Goal: Use online tool/utility: Utilize a website feature to perform a specific function

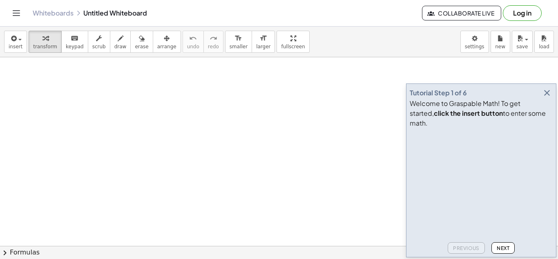
click at [547, 98] on icon "button" at bounding box center [547, 93] width 10 height 10
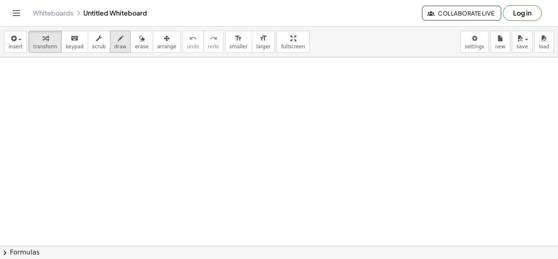
click at [114, 45] on span "draw" at bounding box center [120, 47] width 12 height 6
drag, startPoint x: 150, startPoint y: 92, endPoint x: 155, endPoint y: 105, distance: 14.0
click at [139, 43] on icon "button" at bounding box center [142, 38] width 6 height 10
drag, startPoint x: 148, startPoint y: 89, endPoint x: 156, endPoint y: 123, distance: 35.5
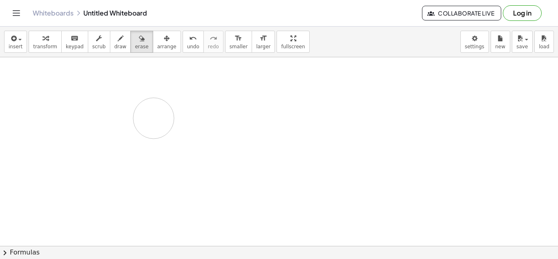
click at [114, 48] on span "draw" at bounding box center [120, 47] width 12 height 6
drag, startPoint x: 149, startPoint y: 92, endPoint x: 168, endPoint y: 112, distance: 27.5
drag, startPoint x: 144, startPoint y: 118, endPoint x: 174, endPoint y: 116, distance: 30.3
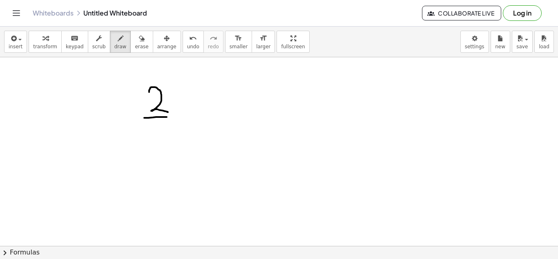
drag, startPoint x: 153, startPoint y: 124, endPoint x: 166, endPoint y: 141, distance: 21.7
drag, startPoint x: 161, startPoint y: 133, endPoint x: 167, endPoint y: 132, distance: 5.7
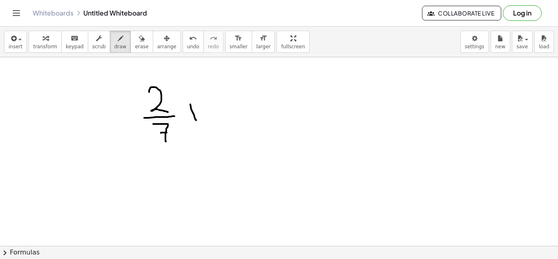
drag, startPoint x: 190, startPoint y: 104, endPoint x: 196, endPoint y: 121, distance: 17.3
drag, startPoint x: 186, startPoint y: 112, endPoint x: 198, endPoint y: 112, distance: 12.3
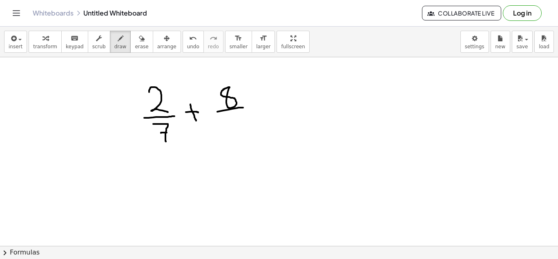
drag, startPoint x: 217, startPoint y: 112, endPoint x: 244, endPoint y: 107, distance: 26.9
drag, startPoint x: 260, startPoint y: 95, endPoint x: 266, endPoint y: 114, distance: 19.4
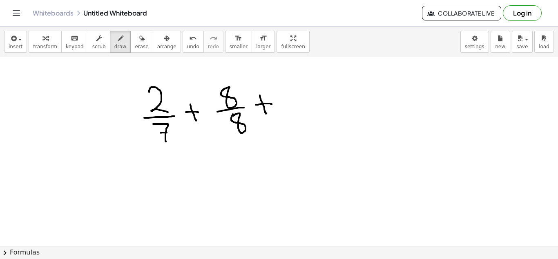
drag, startPoint x: 256, startPoint y: 105, endPoint x: 272, endPoint y: 104, distance: 15.9
drag, startPoint x: 313, startPoint y: 92, endPoint x: 295, endPoint y: 109, distance: 24.6
drag, startPoint x: 286, startPoint y: 113, endPoint x: 321, endPoint y: 112, distance: 35.6
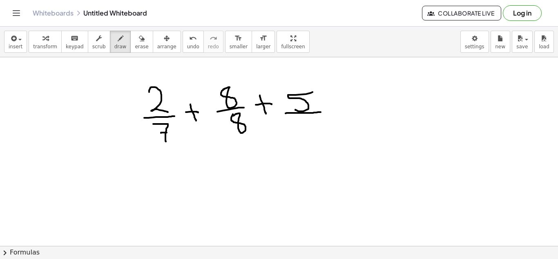
drag, startPoint x: 305, startPoint y: 114, endPoint x: 283, endPoint y: 134, distance: 29.5
drag, startPoint x: 340, startPoint y: 104, endPoint x: 364, endPoint y: 100, distance: 23.9
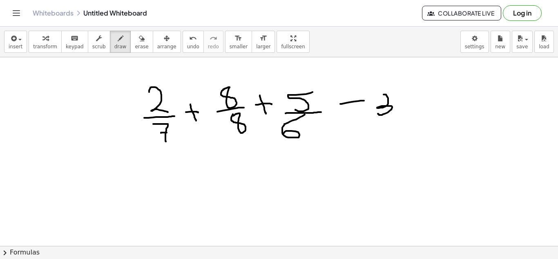
drag, startPoint x: 384, startPoint y: 94, endPoint x: 378, endPoint y: 113, distance: 19.6
drag, startPoint x: 368, startPoint y: 117, endPoint x: 395, endPoint y: 116, distance: 27.8
drag, startPoint x: 382, startPoint y: 119, endPoint x: 383, endPoint y: 141, distance: 21.7
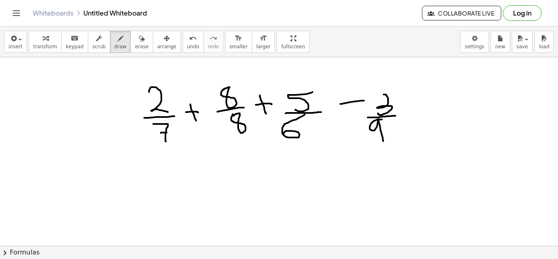
drag, startPoint x: 376, startPoint y: 95, endPoint x: 384, endPoint y: 95, distance: 8.2
drag, startPoint x: 410, startPoint y: 108, endPoint x: 424, endPoint y: 107, distance: 14.4
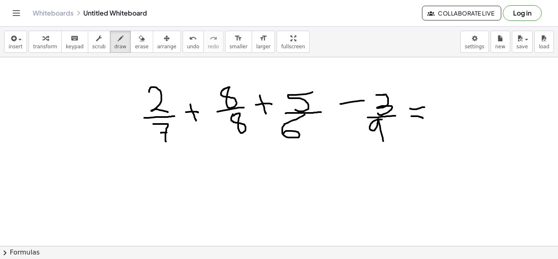
drag, startPoint x: 411, startPoint y: 116, endPoint x: 423, endPoint y: 118, distance: 11.6
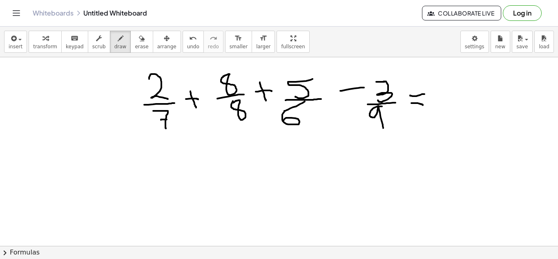
scroll to position [14, 0]
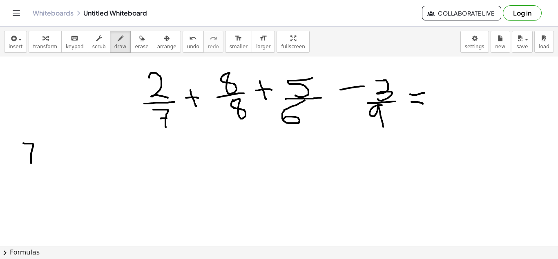
drag, startPoint x: 23, startPoint y: 143, endPoint x: 31, endPoint y: 163, distance: 21.5
click at [31, 163] on div at bounding box center [279, 258] width 558 height 430
drag, startPoint x: 25, startPoint y: 153, endPoint x: 33, endPoint y: 154, distance: 8.2
click at [33, 154] on div at bounding box center [279, 258] width 558 height 430
click at [59, 145] on div at bounding box center [279, 258] width 558 height 430
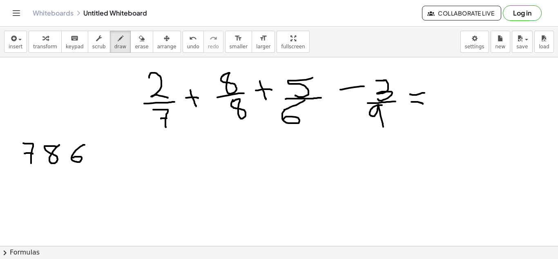
drag, startPoint x: 85, startPoint y: 145, endPoint x: 73, endPoint y: 157, distance: 17.3
click at [73, 157] on div at bounding box center [279, 258] width 558 height 430
drag, startPoint x: 105, startPoint y: 150, endPoint x: 106, endPoint y: 165, distance: 15.1
click at [106, 165] on div at bounding box center [279, 258] width 558 height 430
drag, startPoint x: 118, startPoint y: 143, endPoint x: 122, endPoint y: 247, distance: 104.2
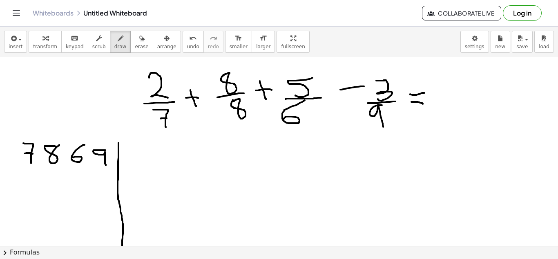
click at [122, 247] on div "insert select one: Math Expression Function Text Youtube Video Graphing Geometr…" at bounding box center [279, 143] width 558 height 232
drag, startPoint x: 129, startPoint y: 152, endPoint x: 149, endPoint y: 163, distance: 22.7
click at [149, 163] on div at bounding box center [279, 258] width 558 height 430
drag, startPoint x: 56, startPoint y: 140, endPoint x: 44, endPoint y: 166, distance: 29.1
click at [44, 166] on div at bounding box center [279, 258] width 558 height 430
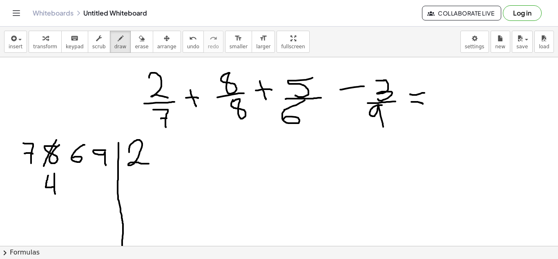
drag, startPoint x: 48, startPoint y: 175, endPoint x: 55, endPoint y: 194, distance: 19.7
click at [55, 194] on div at bounding box center [279, 258] width 558 height 430
drag, startPoint x: 65, startPoint y: 163, endPoint x: 86, endPoint y: 147, distance: 26.6
click at [86, 147] on div at bounding box center [279, 258] width 558 height 430
drag, startPoint x: 68, startPoint y: 174, endPoint x: 67, endPoint y: 192, distance: 17.6
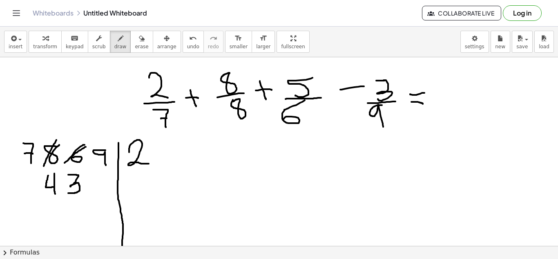
click at [67, 192] on div at bounding box center [279, 258] width 558 height 430
drag, startPoint x: 40, startPoint y: 141, endPoint x: 25, endPoint y: 161, distance: 25.1
click at [25, 161] on div at bounding box center [279, 258] width 558 height 430
drag, startPoint x: 18, startPoint y: 179, endPoint x: 27, endPoint y: 197, distance: 20.1
click at [27, 197] on div at bounding box center [279, 258] width 558 height 430
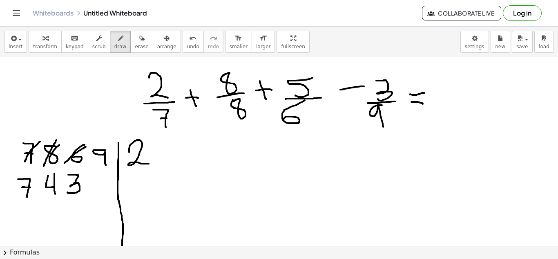
drag, startPoint x: 22, startPoint y: 187, endPoint x: 30, endPoint y: 187, distance: 8.2
click at [30, 187] on div at bounding box center [279, 258] width 558 height 430
drag, startPoint x: 108, startPoint y: 176, endPoint x: 109, endPoint y: 194, distance: 18.0
click at [109, 194] on div at bounding box center [279, 258] width 558 height 430
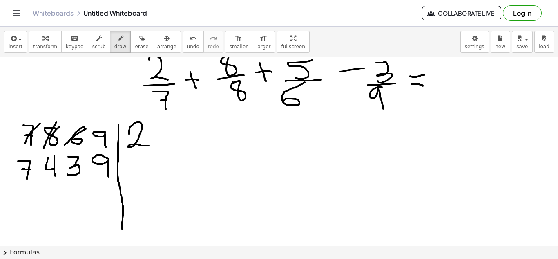
scroll to position [36, 0]
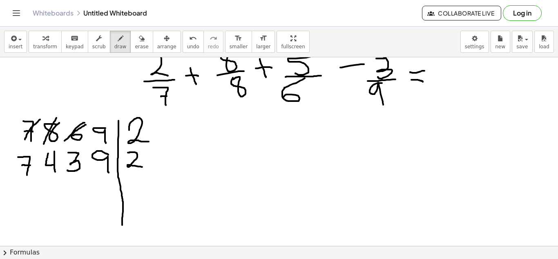
drag, startPoint x: 128, startPoint y: 152, endPoint x: 144, endPoint y: 167, distance: 22.0
click at [144, 167] on div at bounding box center [279, 236] width 558 height 430
drag, startPoint x: 44, startPoint y: 178, endPoint x: 60, endPoint y: 194, distance: 22.2
click at [60, 194] on div at bounding box center [279, 236] width 558 height 430
drag, startPoint x: 19, startPoint y: 182, endPoint x: 25, endPoint y: 202, distance: 20.3
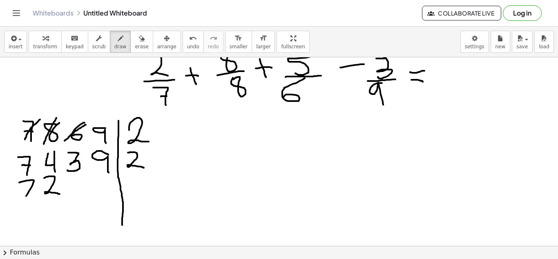
click at [25, 202] on div at bounding box center [279, 236] width 558 height 430
drag, startPoint x: 23, startPoint y: 189, endPoint x: 35, endPoint y: 189, distance: 11.8
click at [35, 189] on div at bounding box center [279, 236] width 558 height 430
drag, startPoint x: 73, startPoint y: 180, endPoint x: 76, endPoint y: 196, distance: 17.1
click at [76, 196] on div at bounding box center [279, 236] width 558 height 430
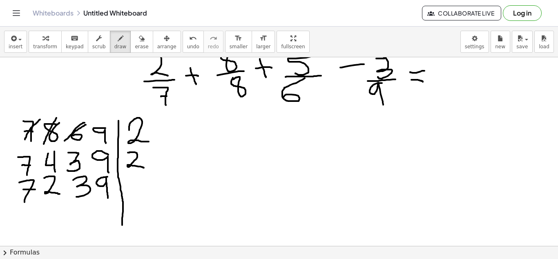
drag, startPoint x: 107, startPoint y: 176, endPoint x: 108, endPoint y: 198, distance: 21.7
click at [108, 198] on div at bounding box center [279, 236] width 558 height 430
drag, startPoint x: 134, startPoint y: 183, endPoint x: 150, endPoint y: 197, distance: 20.8
click at [150, 197] on div at bounding box center [279, 236] width 558 height 430
drag, startPoint x: 51, startPoint y: 202, endPoint x: 49, endPoint y: 219, distance: 17.3
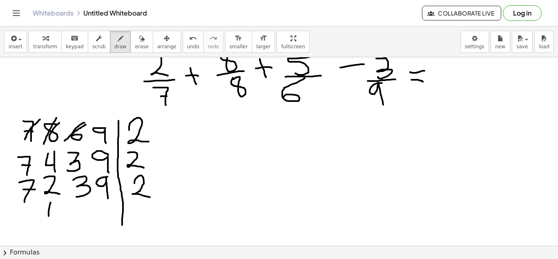
click at [49, 219] on div at bounding box center [279, 236] width 558 height 430
drag, startPoint x: 54, startPoint y: 201, endPoint x: 50, endPoint y: 201, distance: 4.6
click at [50, 201] on div at bounding box center [279, 236] width 558 height 430
drag, startPoint x: 22, startPoint y: 207, endPoint x: 27, endPoint y: 225, distance: 18.2
click at [27, 225] on div at bounding box center [279, 236] width 558 height 430
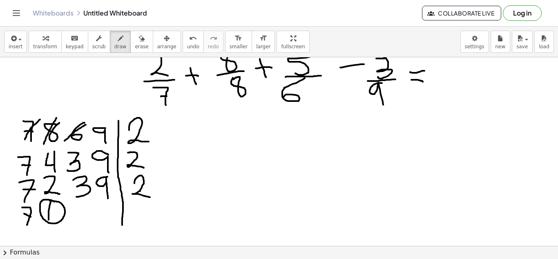
drag, startPoint x: 24, startPoint y: 213, endPoint x: 31, endPoint y: 217, distance: 8.0
click at [31, 217] on div at bounding box center [279, 236] width 558 height 430
drag, startPoint x: 79, startPoint y: 202, endPoint x: 75, endPoint y: 228, distance: 26.5
click at [75, 228] on div at bounding box center [279, 236] width 558 height 430
drag, startPoint x: 111, startPoint y: 209, endPoint x: 114, endPoint y: 222, distance: 13.7
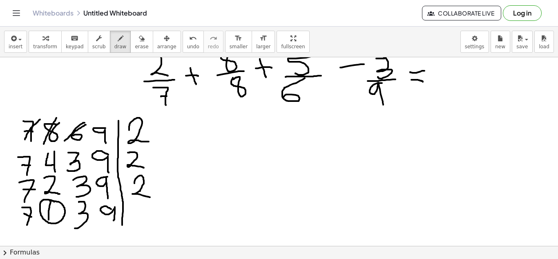
click at [114, 222] on div at bounding box center [279, 236] width 558 height 430
drag, startPoint x: 132, startPoint y: 204, endPoint x: 139, endPoint y: 219, distance: 17.0
click at [139, 219] on div at bounding box center [279, 236] width 558 height 430
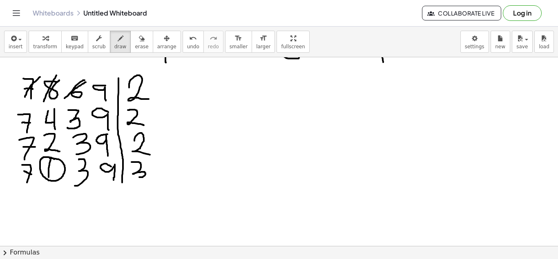
scroll to position [83, 0]
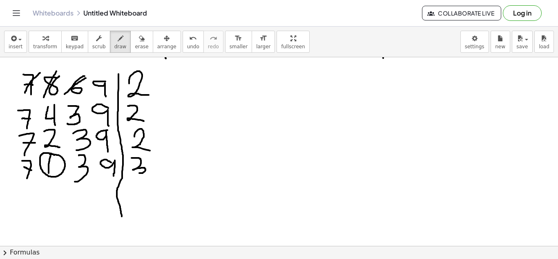
drag, startPoint x: 121, startPoint y: 179, endPoint x: 122, endPoint y: 216, distance: 37.2
click at [122, 216] on div at bounding box center [279, 189] width 558 height 430
drag, startPoint x: 122, startPoint y: 216, endPoint x: 123, endPoint y: 241, distance: 24.9
click at [123, 241] on div at bounding box center [279, 189] width 558 height 430
drag, startPoint x: 80, startPoint y: 188, endPoint x: 76, endPoint y: 206, distance: 18.9
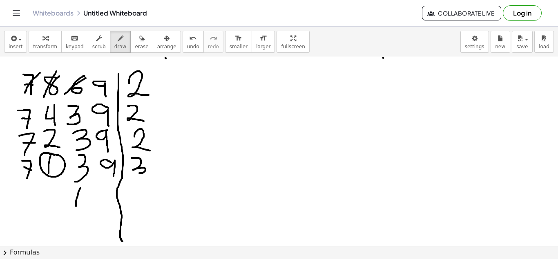
click at [76, 206] on div at bounding box center [279, 189] width 558 height 430
click at [87, 181] on div at bounding box center [279, 189] width 558 height 430
drag, startPoint x: 104, startPoint y: 190, endPoint x: 102, endPoint y: 208, distance: 19.0
click at [102, 208] on div at bounding box center [279, 189] width 558 height 430
drag, startPoint x: 21, startPoint y: 186, endPoint x: 26, endPoint y: 206, distance: 21.1
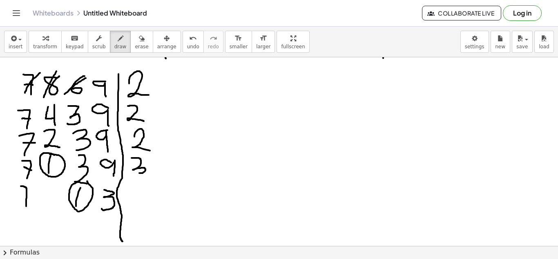
click at [26, 206] on div at bounding box center [279, 189] width 558 height 430
drag, startPoint x: 20, startPoint y: 191, endPoint x: 25, endPoint y: 191, distance: 5.3
click at [25, 191] on div at bounding box center [279, 189] width 558 height 430
drag, startPoint x: 127, startPoint y: 192, endPoint x: 127, endPoint y: 210, distance: 18.8
click at [127, 210] on div at bounding box center [279, 189] width 558 height 430
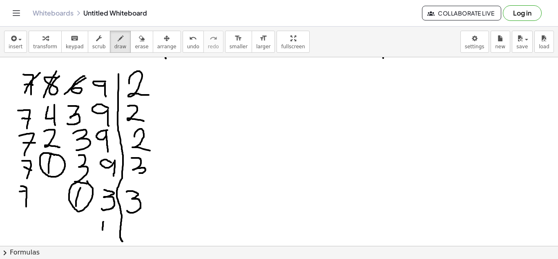
drag, startPoint x: 103, startPoint y: 221, endPoint x: 103, endPoint y: 232, distance: 10.2
click at [103, 232] on div at bounding box center [279, 189] width 558 height 430
click at [102, 219] on div at bounding box center [279, 189] width 558 height 430
drag, startPoint x: 18, startPoint y: 215, endPoint x: 25, endPoint y: 235, distance: 20.8
click at [25, 235] on div at bounding box center [279, 189] width 558 height 430
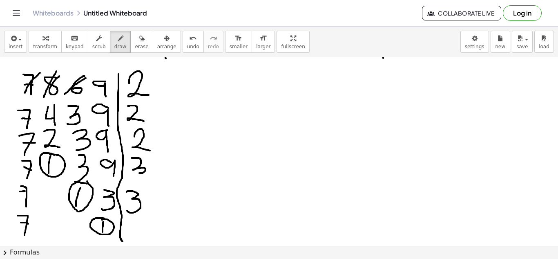
drag, startPoint x: 22, startPoint y: 222, endPoint x: 28, endPoint y: 224, distance: 5.9
click at [28, 224] on div at bounding box center [279, 189] width 558 height 430
drag, startPoint x: 126, startPoint y: 220, endPoint x: 135, endPoint y: 238, distance: 20.1
click at [135, 238] on div at bounding box center [279, 189] width 558 height 430
drag, startPoint x: 131, startPoint y: 226, endPoint x: 137, endPoint y: 227, distance: 6.2
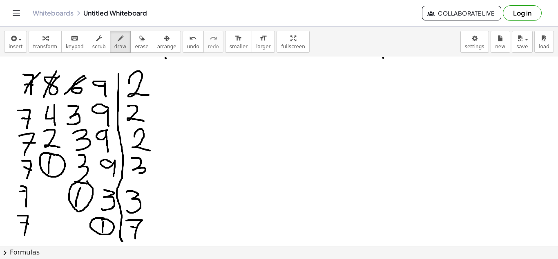
click at [137, 227] on div at bounding box center [279, 189] width 558 height 430
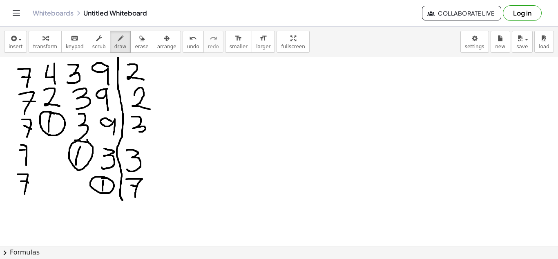
scroll to position [127, 0]
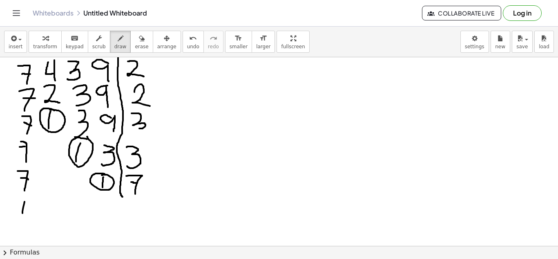
drag, startPoint x: 25, startPoint y: 201, endPoint x: 22, endPoint y: 213, distance: 12.0
click at [22, 213] on div at bounding box center [279, 145] width 558 height 430
click at [32, 202] on div at bounding box center [279, 145] width 558 height 430
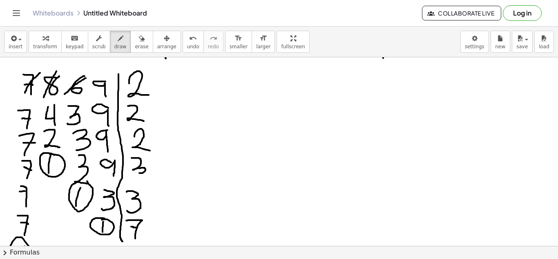
scroll to position [87, 0]
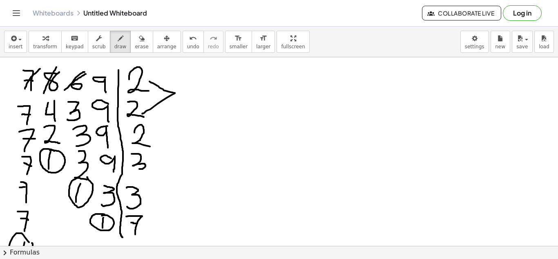
drag, startPoint x: 150, startPoint y: 81, endPoint x: 142, endPoint y: 114, distance: 33.1
click at [142, 114] on div at bounding box center [279, 185] width 558 height 430
drag, startPoint x: 142, startPoint y: 114, endPoint x: 150, endPoint y: 141, distance: 28.4
click at [150, 141] on div at bounding box center [279, 185] width 558 height 430
drag, startPoint x: 150, startPoint y: 141, endPoint x: 150, endPoint y: 161, distance: 19.6
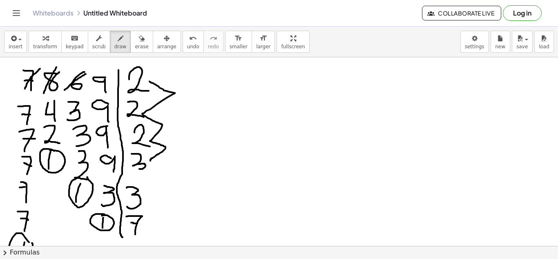
click at [150, 161] on div at bounding box center [279, 185] width 558 height 430
drag, startPoint x: 150, startPoint y: 161, endPoint x: 151, endPoint y: 193, distance: 32.7
click at [151, 193] on div at bounding box center [279, 185] width 558 height 430
drag, startPoint x: 152, startPoint y: 193, endPoint x: 151, endPoint y: 221, distance: 27.4
click at [151, 221] on div at bounding box center [279, 185] width 558 height 430
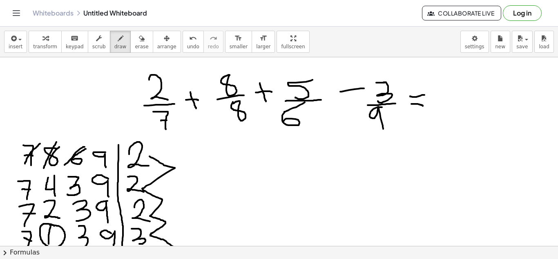
scroll to position [0, 0]
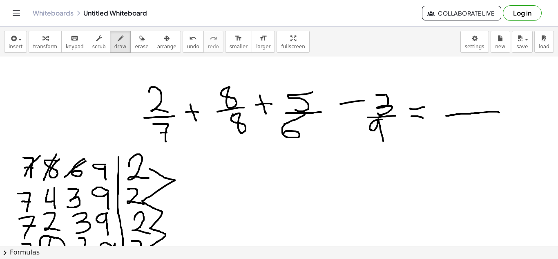
drag, startPoint x: 446, startPoint y: 116, endPoint x: 499, endPoint y: 112, distance: 53.2
drag, startPoint x: 458, startPoint y: 119, endPoint x: 447, endPoint y: 134, distance: 18.8
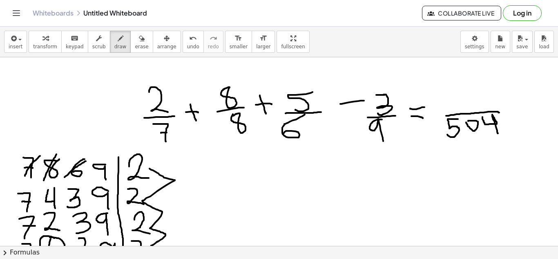
drag, startPoint x: 482, startPoint y: 117, endPoint x: 498, endPoint y: 134, distance: 22.8
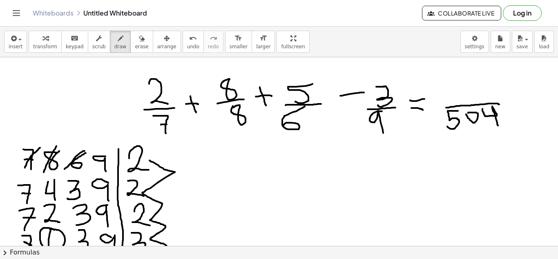
scroll to position [6, 0]
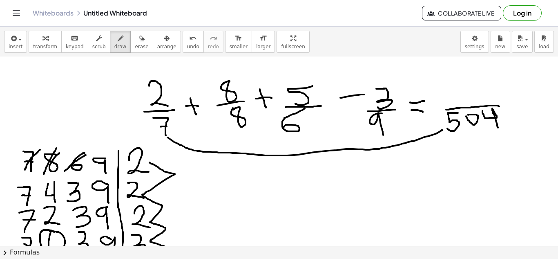
drag, startPoint x: 167, startPoint y: 137, endPoint x: 442, endPoint y: 130, distance: 275.0
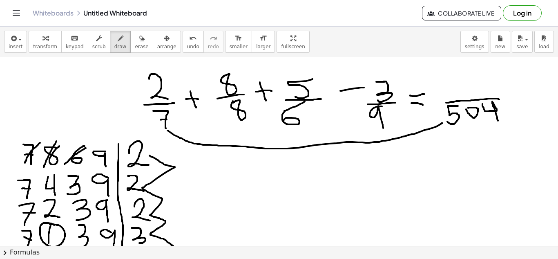
scroll to position [12, 0]
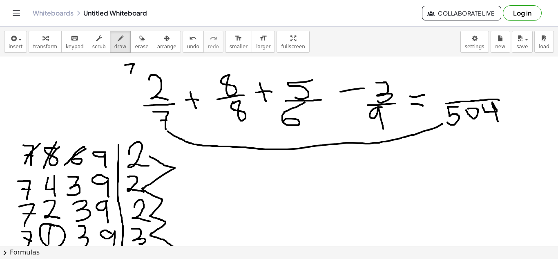
drag, startPoint x: 125, startPoint y: 65, endPoint x: 131, endPoint y: 74, distance: 10.7
click at [131, 74] on div at bounding box center [279, 260] width 558 height 430
drag, startPoint x: 125, startPoint y: 68, endPoint x: 133, endPoint y: 67, distance: 8.2
click at [133, 67] on div at bounding box center [279, 260] width 558 height 430
click at [135, 46] on span "erase" at bounding box center [141, 47] width 13 height 6
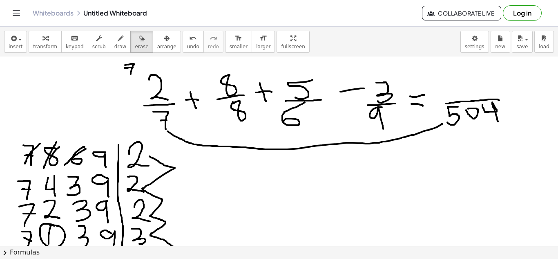
scroll to position [0, 0]
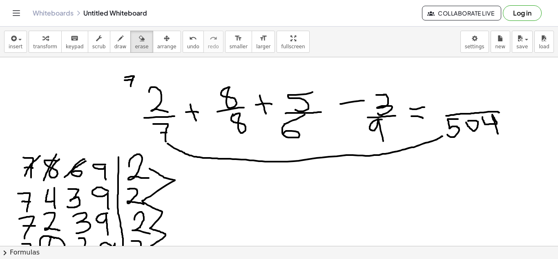
drag, startPoint x: 132, startPoint y: 60, endPoint x: 129, endPoint y: 67, distance: 8.0
click at [129, 53] on div "insert select one: Math Expression Function Text Youtube Video Graphing Geometr…" at bounding box center [279, 42] width 558 height 31
click at [139, 39] on icon "button" at bounding box center [142, 38] width 6 height 10
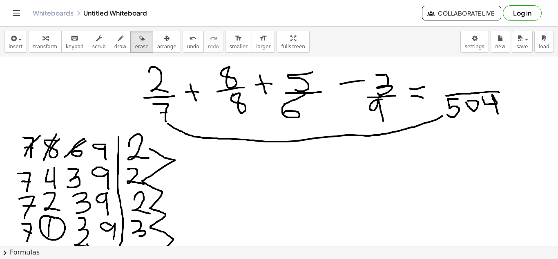
scroll to position [19, 0]
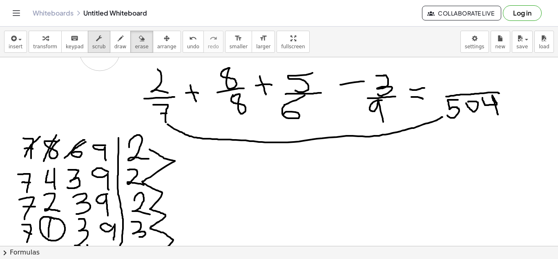
drag, startPoint x: 126, startPoint y: 65, endPoint x: 100, endPoint y: 50, distance: 30.6
click at [100, 50] on div "insert select one: Math Expression Function Text Youtube Video Graphing Geometr…" at bounding box center [279, 143] width 558 height 232
click at [114, 46] on span "draw" at bounding box center [120, 47] width 12 height 6
drag, startPoint x: 134, startPoint y: 63, endPoint x: 145, endPoint y: 73, distance: 14.5
click at [145, 73] on div at bounding box center [279, 253] width 558 height 430
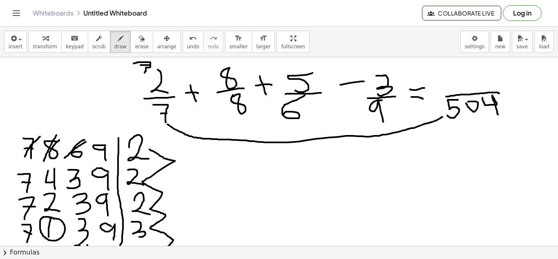
drag, startPoint x: 141, startPoint y: 65, endPoint x: 150, endPoint y: 65, distance: 9.4
click at [150, 65] on div at bounding box center [279, 253] width 558 height 430
drag, startPoint x: 153, startPoint y: 61, endPoint x: 162, endPoint y: 65, distance: 10.2
click at [162, 65] on div at bounding box center [279, 253] width 558 height 430
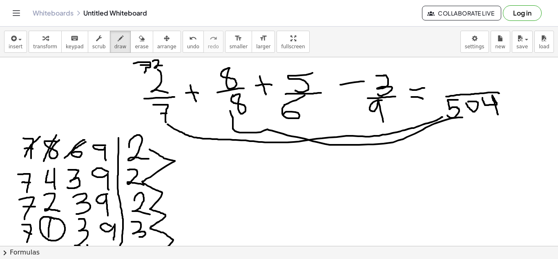
drag, startPoint x: 462, startPoint y: 117, endPoint x: 229, endPoint y: 112, distance: 233.7
click at [229, 112] on div at bounding box center [279, 253] width 558 height 430
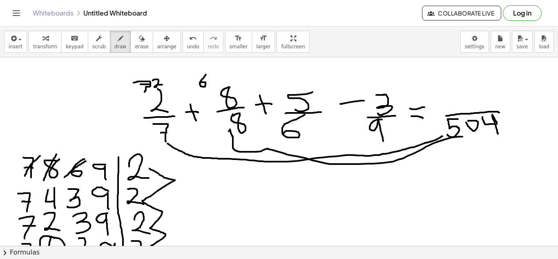
drag, startPoint x: 206, startPoint y: 74, endPoint x: 200, endPoint y: 82, distance: 9.9
drag, startPoint x: 211, startPoint y: 72, endPoint x: 213, endPoint y: 84, distance: 12.0
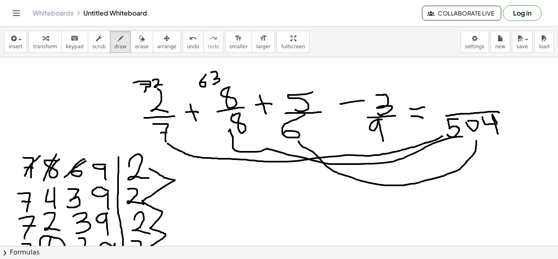
drag, startPoint x: 476, startPoint y: 141, endPoint x: 298, endPoint y: 140, distance: 178.1
drag, startPoint x: 281, startPoint y: 76, endPoint x: 290, endPoint y: 86, distance: 13.9
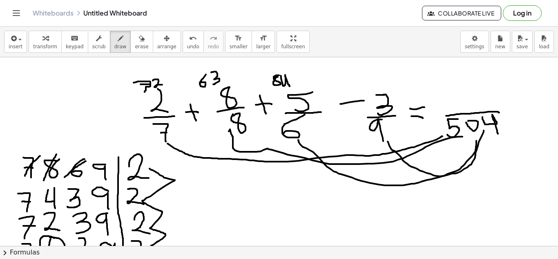
drag, startPoint x: 484, startPoint y: 130, endPoint x: 388, endPoint y: 141, distance: 96.6
drag, startPoint x: 366, startPoint y: 72, endPoint x: 363, endPoint y: 81, distance: 9.9
drag, startPoint x: 371, startPoint y: 74, endPoint x: 369, endPoint y: 81, distance: 7.6
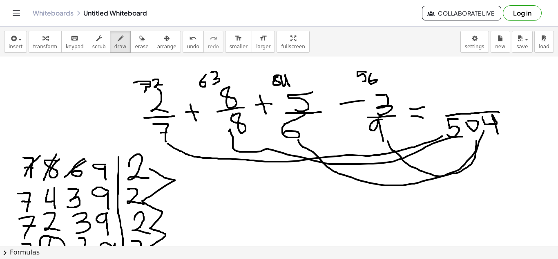
drag, startPoint x: 138, startPoint y: 88, endPoint x: 142, endPoint y: 103, distance: 15.5
drag, startPoint x: 497, startPoint y: 109, endPoint x: 545, endPoint y: 108, distance: 48.6
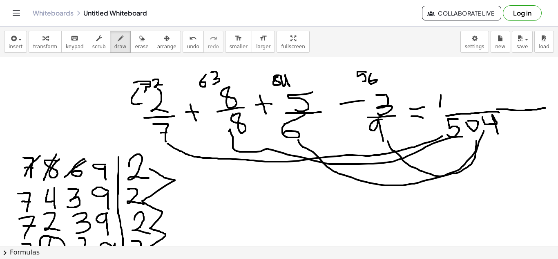
drag, startPoint x: 441, startPoint y: 95, endPoint x: 440, endPoint y: 107, distance: 11.9
drag, startPoint x: 445, startPoint y: 97, endPoint x: 450, endPoint y: 110, distance: 14.3
drag, startPoint x: 454, startPoint y: 93, endPoint x: 462, endPoint y: 110, distance: 18.7
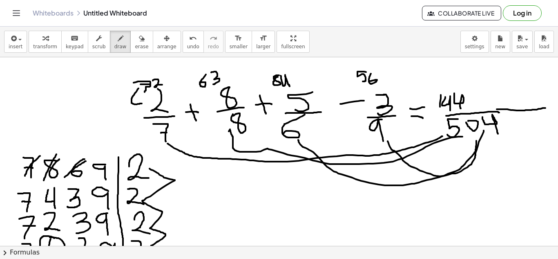
drag, startPoint x: 200, startPoint y: 85, endPoint x: 219, endPoint y: 102, distance: 24.6
drag, startPoint x: 472, startPoint y: 96, endPoint x: 473, endPoint y: 112, distance: 15.6
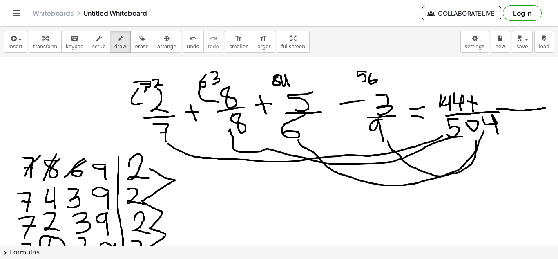
drag, startPoint x: 468, startPoint y: 101, endPoint x: 478, endPoint y: 104, distance: 10.3
drag, startPoint x: 487, startPoint y: 93, endPoint x: 485, endPoint y: 108, distance: 15.3
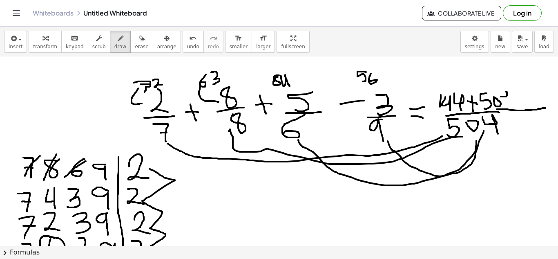
drag, startPoint x: 501, startPoint y: 96, endPoint x: 506, endPoint y: 92, distance: 6.9
drag, startPoint x: 500, startPoint y: 96, endPoint x: 500, endPoint y: 92, distance: 4.1
drag, startPoint x: 505, startPoint y: 91, endPoint x: 505, endPoint y: 104, distance: 13.1
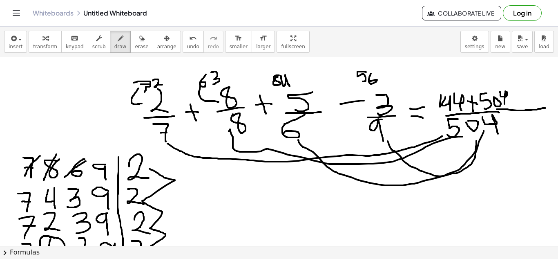
drag, startPoint x: 511, startPoint y: 98, endPoint x: 518, endPoint y: 98, distance: 6.6
drag, startPoint x: 514, startPoint y: 90, endPoint x: 515, endPoint y: 103, distance: 12.3
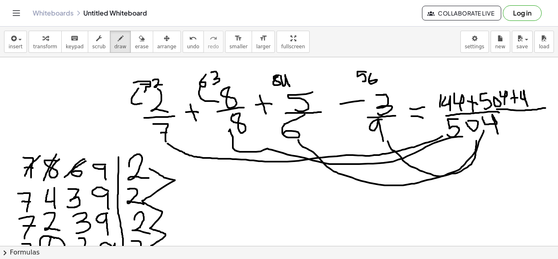
drag, startPoint x: 521, startPoint y: 92, endPoint x: 528, endPoint y: 106, distance: 15.9
drag, startPoint x: 528, startPoint y: 90, endPoint x: 536, endPoint y: 101, distance: 13.2
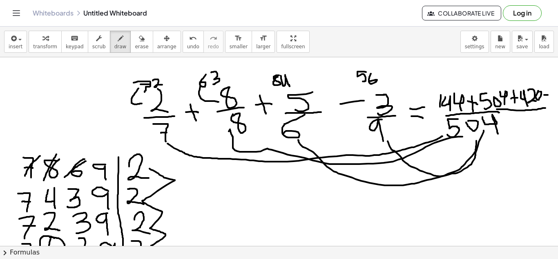
drag, startPoint x: 356, startPoint y: 79, endPoint x: 372, endPoint y: 98, distance: 24.3
drag, startPoint x: 341, startPoint y: 103, endPoint x: 364, endPoint y: 100, distance: 23.1
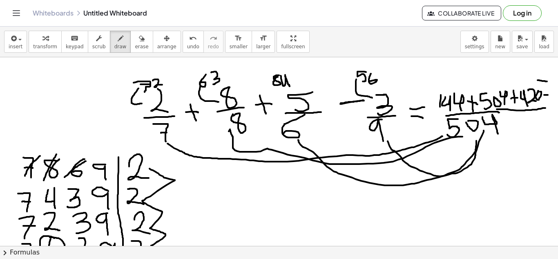
drag, startPoint x: 538, startPoint y: 80, endPoint x: 547, endPoint y: 81, distance: 9.5
drag, startPoint x: 536, startPoint y: 69, endPoint x: 543, endPoint y: 76, distance: 9.8
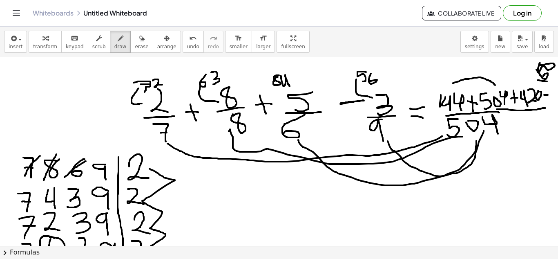
drag, startPoint x: 453, startPoint y: 83, endPoint x: 495, endPoint y: 85, distance: 42.1
drag, startPoint x: 495, startPoint y: 85, endPoint x: 534, endPoint y: 82, distance: 39.3
drag, startPoint x: 534, startPoint y: 82, endPoint x: 536, endPoint y: 60, distance: 22.1
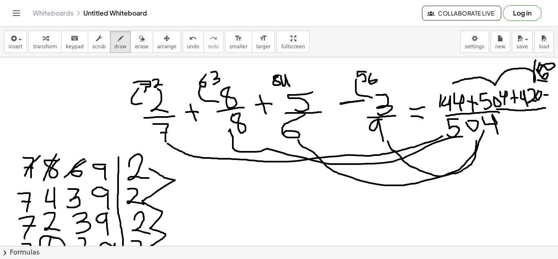
drag, startPoint x: 489, startPoint y: 179, endPoint x: 489, endPoint y: 192, distance: 12.7
drag, startPoint x: 496, startPoint y: 181, endPoint x: 500, endPoint y: 182, distance: 4.4
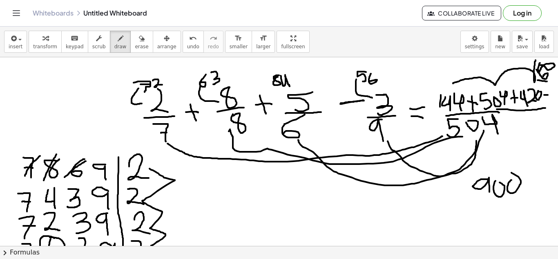
drag, startPoint x: 511, startPoint y: 180, endPoint x: 511, endPoint y: 172, distance: 7.4
drag, startPoint x: 474, startPoint y: 197, endPoint x: 532, endPoint y: 196, distance: 58.0
drag, startPoint x: 487, startPoint y: 201, endPoint x: 470, endPoint y: 216, distance: 22.0
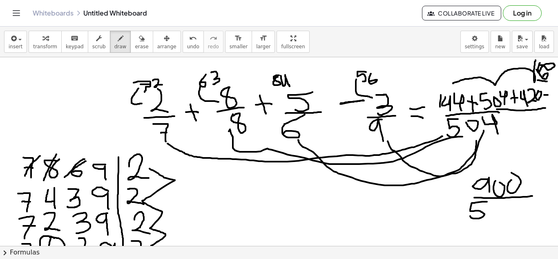
drag, startPoint x: 507, startPoint y: 203, endPoint x: 516, endPoint y: 218, distance: 17.9
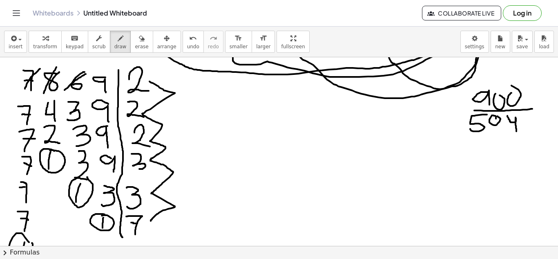
scroll to position [86, 0]
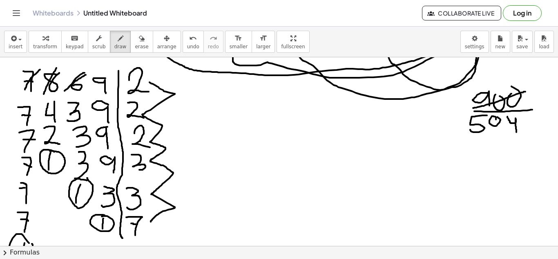
drag, startPoint x: 473, startPoint y: 108, endPoint x: 525, endPoint y: 92, distance: 54.8
click at [525, 92] on div at bounding box center [279, 186] width 558 height 430
drag, startPoint x: 479, startPoint y: 69, endPoint x: 487, endPoint y: 84, distance: 17.4
click at [487, 84] on div at bounding box center [279, 186] width 558 height 430
drag, startPoint x: 498, startPoint y: 68, endPoint x: 494, endPoint y: 81, distance: 13.8
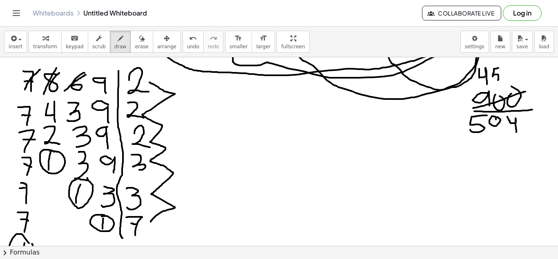
click at [494, 81] on div at bounding box center [279, 186] width 558 height 430
click at [509, 74] on div at bounding box center [279, 186] width 558 height 430
drag, startPoint x: 470, startPoint y: 132, endPoint x: 531, endPoint y: 117, distance: 62.3
click at [531, 117] on div at bounding box center [279, 186] width 558 height 430
drag, startPoint x: 477, startPoint y: 148, endPoint x: 487, endPoint y: 159, distance: 14.8
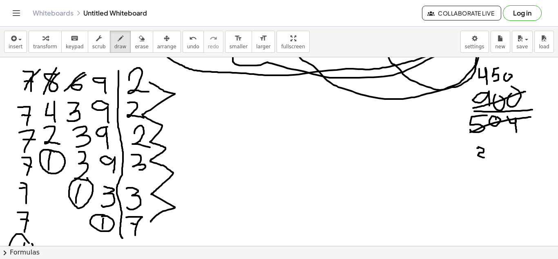
click at [487, 159] on div at bounding box center [279, 186] width 558 height 430
drag, startPoint x: 493, startPoint y: 142, endPoint x: 492, endPoint y: 159, distance: 16.4
click at [492, 159] on div at bounding box center [279, 186] width 558 height 430
drag, startPoint x: 508, startPoint y: 143, endPoint x: 521, endPoint y: 155, distance: 17.6
click at [521, 155] on div at bounding box center [279, 186] width 558 height 430
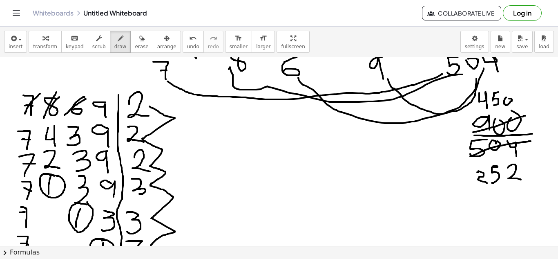
scroll to position [61, 0]
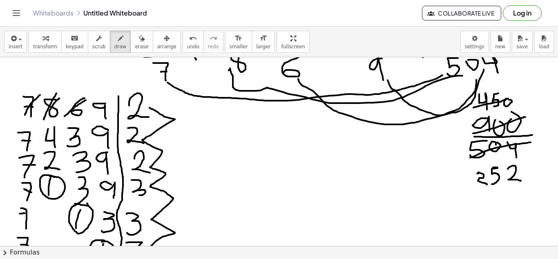
drag, startPoint x: 473, startPoint y: 107, endPoint x: 508, endPoint y: 98, distance: 35.9
click at [508, 98] on div at bounding box center [279, 211] width 558 height 430
drag, startPoint x: 489, startPoint y: 81, endPoint x: 496, endPoint y: 88, distance: 9.3
click at [496, 88] on div at bounding box center [279, 211] width 558 height 430
click at [505, 76] on div at bounding box center [279, 211] width 558 height 430
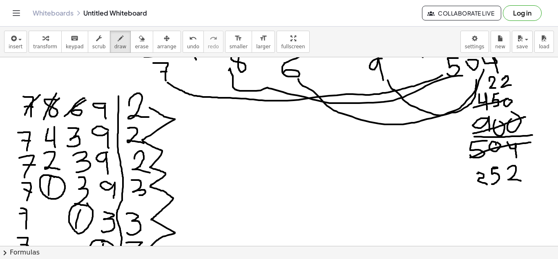
drag, startPoint x: 502, startPoint y: 80, endPoint x: 511, endPoint y: 85, distance: 10.8
click at [511, 85] on div at bounding box center [279, 211] width 558 height 430
drag, startPoint x: 524, startPoint y: 69, endPoint x: 515, endPoint y: 85, distance: 18.3
click at [515, 85] on div at bounding box center [279, 211] width 558 height 430
drag, startPoint x: 468, startPoint y: 189, endPoint x: 525, endPoint y: 168, distance: 61.4
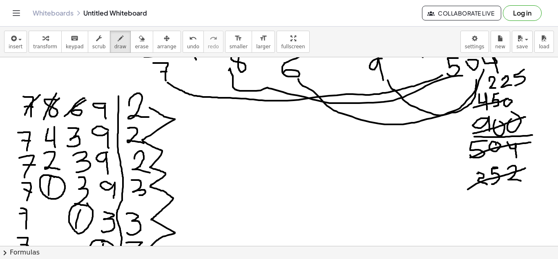
click at [525, 168] on div at bounding box center [279, 211] width 558 height 430
drag, startPoint x: 481, startPoint y: 197, endPoint x: 487, endPoint y: 204, distance: 9.3
click at [487, 204] on div at bounding box center [279, 211] width 558 height 430
drag, startPoint x: 495, startPoint y: 189, endPoint x: 508, endPoint y: 198, distance: 15.8
click at [508, 198] on div at bounding box center [279, 211] width 558 height 430
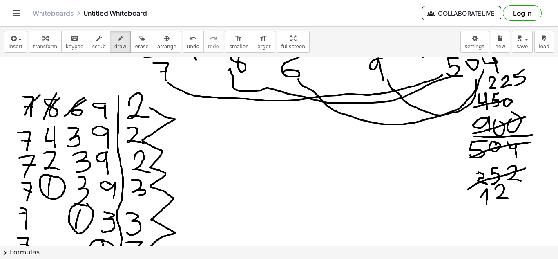
click at [514, 188] on div at bounding box center [279, 211] width 558 height 430
drag, startPoint x: 516, startPoint y: 187, endPoint x: 510, endPoint y: 200, distance: 14.3
click at [510, 200] on div at bounding box center [279, 211] width 558 height 430
drag, startPoint x: 299, startPoint y: 161, endPoint x: 343, endPoint y: 164, distance: 43.4
click at [343, 164] on div at bounding box center [279, 211] width 558 height 430
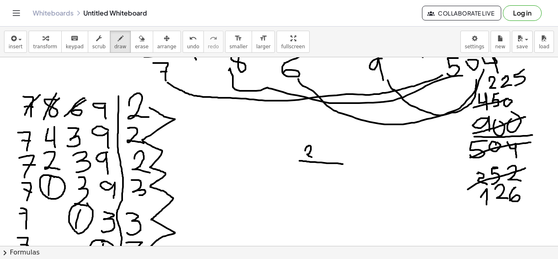
drag, startPoint x: 305, startPoint y: 150, endPoint x: 316, endPoint y: 158, distance: 13.3
click at [316, 158] on div at bounding box center [279, 211] width 558 height 430
drag, startPoint x: 317, startPoint y: 148, endPoint x: 330, endPoint y: 160, distance: 17.3
click at [330, 160] on div at bounding box center [279, 211] width 558 height 430
drag, startPoint x: 335, startPoint y: 147, endPoint x: 330, endPoint y: 162, distance: 15.3
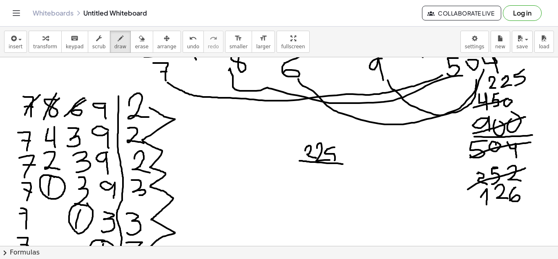
click at [330, 162] on div at bounding box center [279, 211] width 558 height 430
drag, startPoint x: 308, startPoint y: 170, endPoint x: 311, endPoint y: 181, distance: 11.2
click at [311, 181] on div at bounding box center [279, 211] width 558 height 430
drag, startPoint x: 320, startPoint y: 168, endPoint x: 337, endPoint y: 179, distance: 19.6
click at [337, 179] on div at bounding box center [279, 211] width 558 height 430
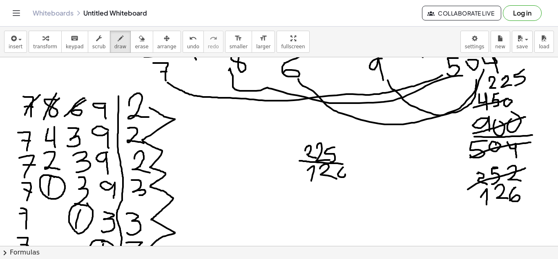
drag, startPoint x: 343, startPoint y: 167, endPoint x: 337, endPoint y: 174, distance: 9.6
click at [337, 174] on div at bounding box center [279, 211] width 558 height 430
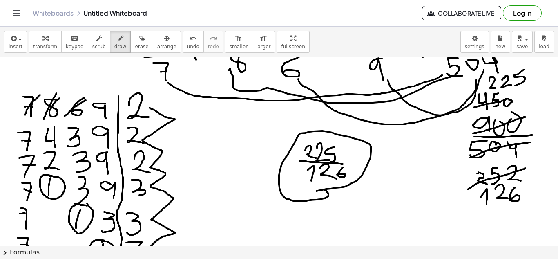
drag, startPoint x: 317, startPoint y: 191, endPoint x: 325, endPoint y: 190, distance: 8.6
click at [325, 190] on div at bounding box center [279, 211] width 558 height 430
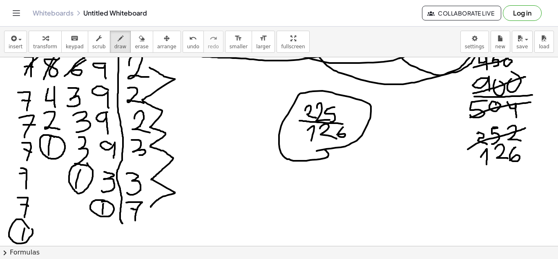
scroll to position [103, 0]
